Goal: Navigation & Orientation: Go to known website

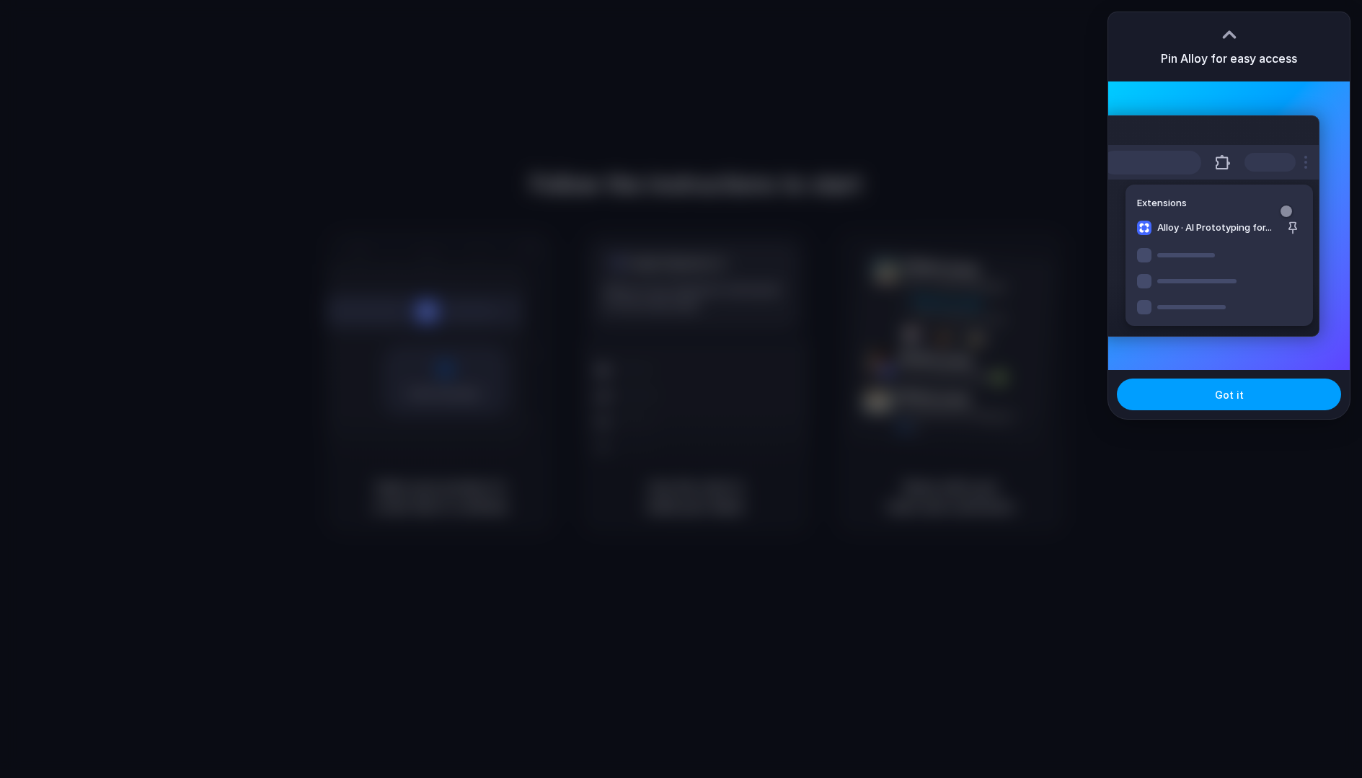
click at [1227, 400] on span "Got it" at bounding box center [1229, 394] width 29 height 15
